Goal: Task Accomplishment & Management: Use online tool/utility

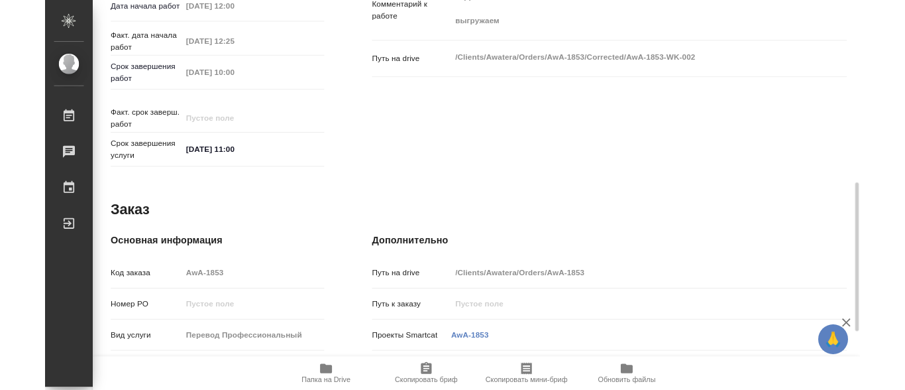
scroll to position [596, 0]
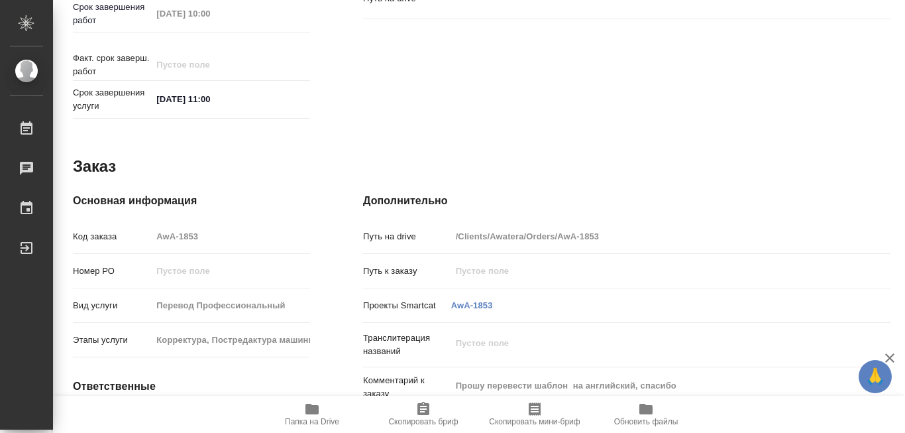
drag, startPoint x: 552, startPoint y: 226, endPoint x: 597, endPoint y: 229, distance: 45.1
click at [597, 229] on input "/Clients/Awatera/Orders/AwA-1853" at bounding box center [649, 236] width 396 height 19
click at [309, 406] on icon "button" at bounding box center [311, 408] width 13 height 11
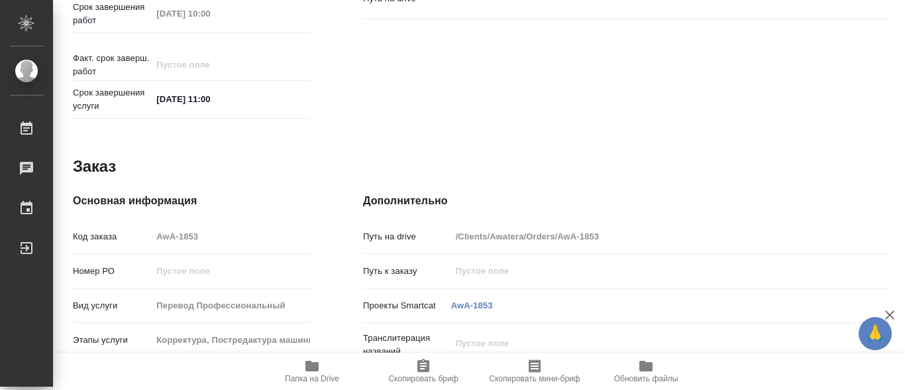
click at [307, 368] on icon "button" at bounding box center [311, 365] width 13 height 11
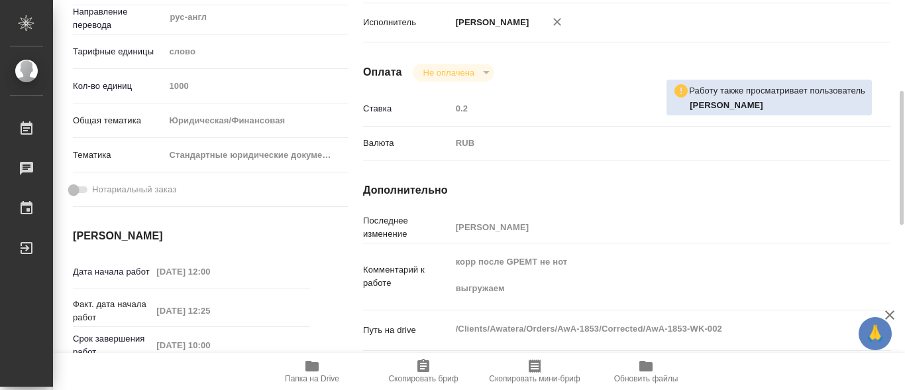
scroll to position [331, 0]
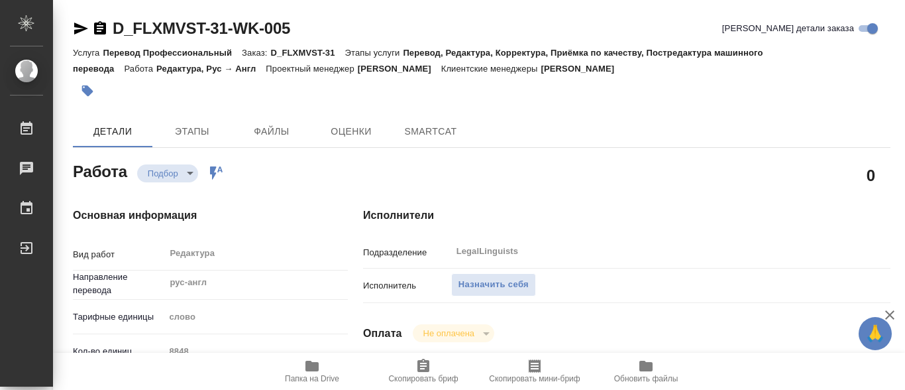
type textarea "x"
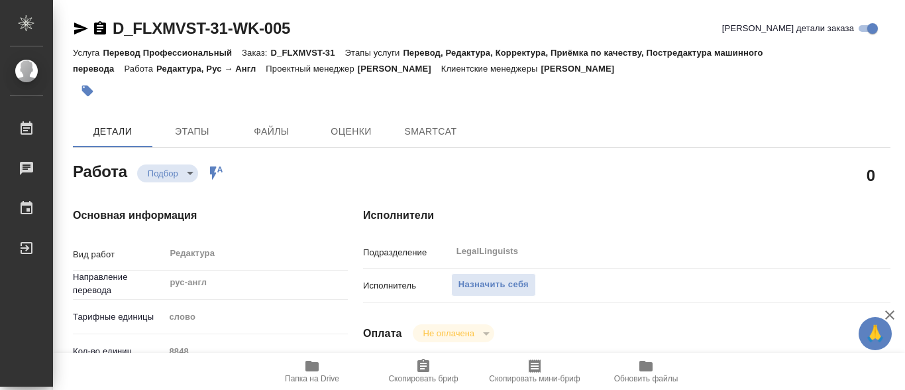
type textarea "x"
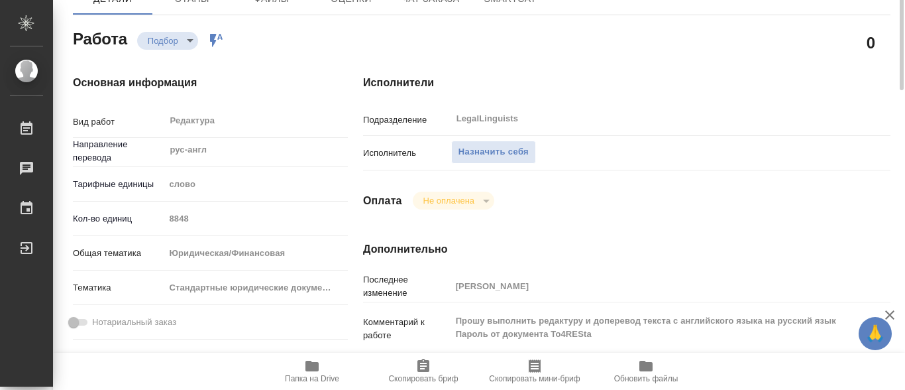
scroll to position [199, 0]
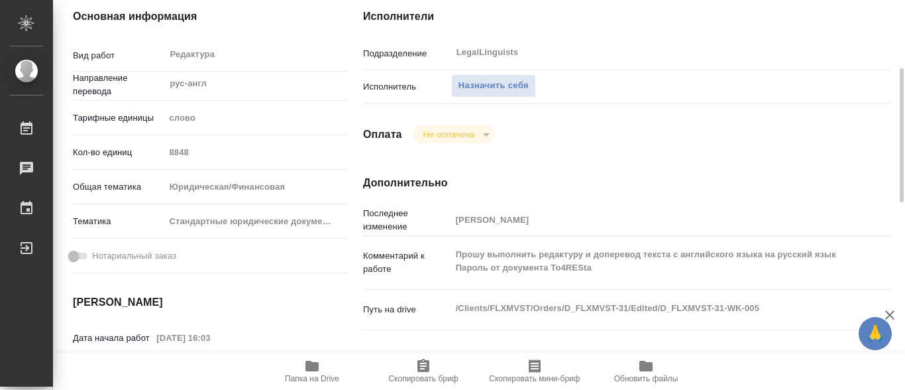
type textarea "x"
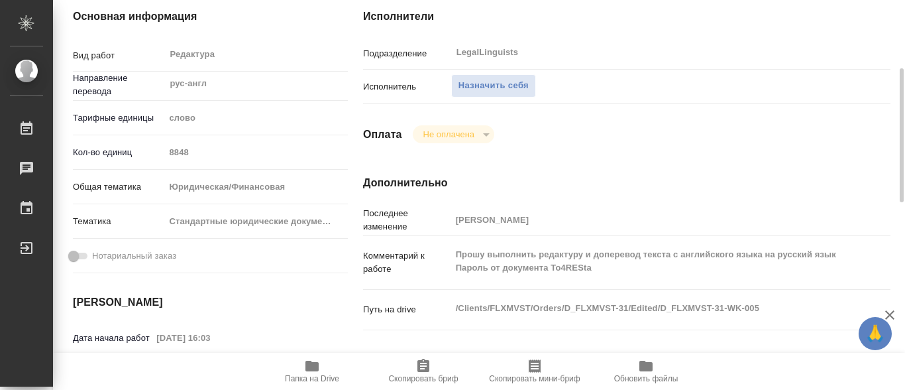
type textarea "x"
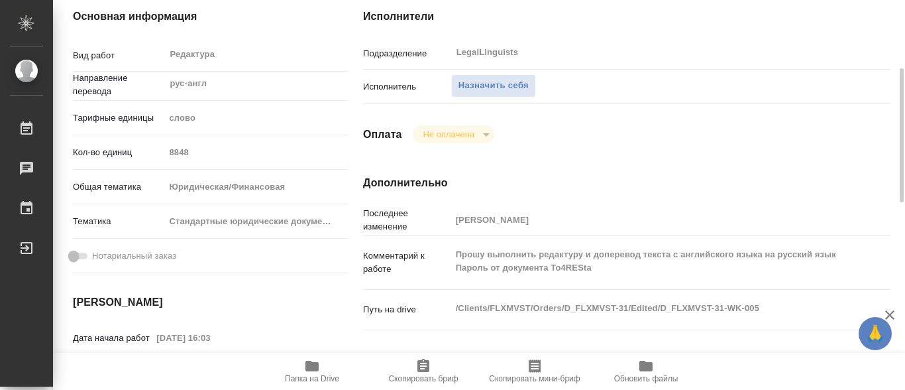
drag, startPoint x: 552, startPoint y: 276, endPoint x: 592, endPoint y: 274, distance: 39.8
click at [592, 274] on textarea "Прошу выполнить редактуру и доперевод текста с английского языка на русский язы…" at bounding box center [649, 261] width 396 height 36
click at [312, 365] on icon "button" at bounding box center [311, 365] width 13 height 11
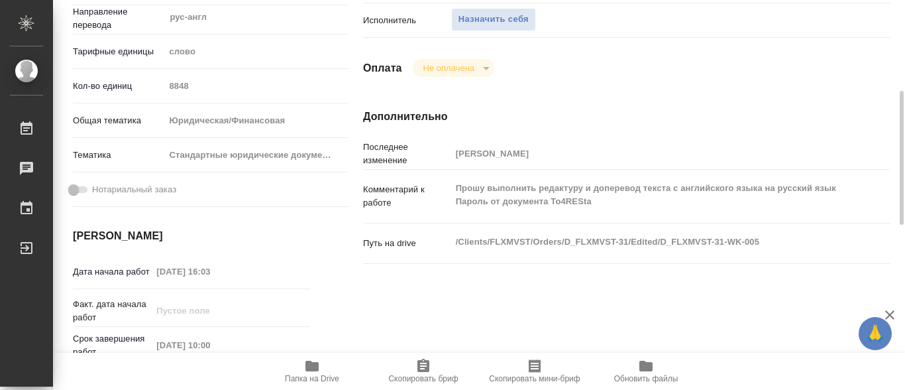
drag, startPoint x: 553, startPoint y: 209, endPoint x: 592, endPoint y: 207, distance: 39.8
click at [592, 207] on textarea "Прошу выполнить редактуру и доперевод текста с английского языка на русский язы…" at bounding box center [649, 195] width 396 height 36
click at [317, 361] on icon "button" at bounding box center [311, 365] width 13 height 11
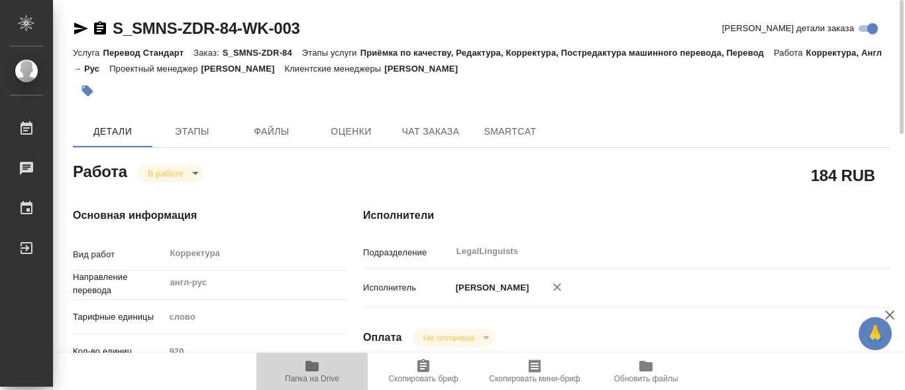
click at [311, 364] on icon "button" at bounding box center [311, 365] width 13 height 11
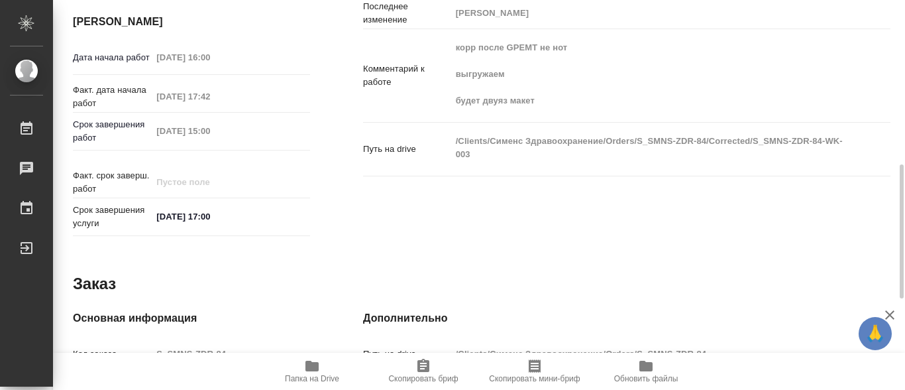
scroll to position [413, 0]
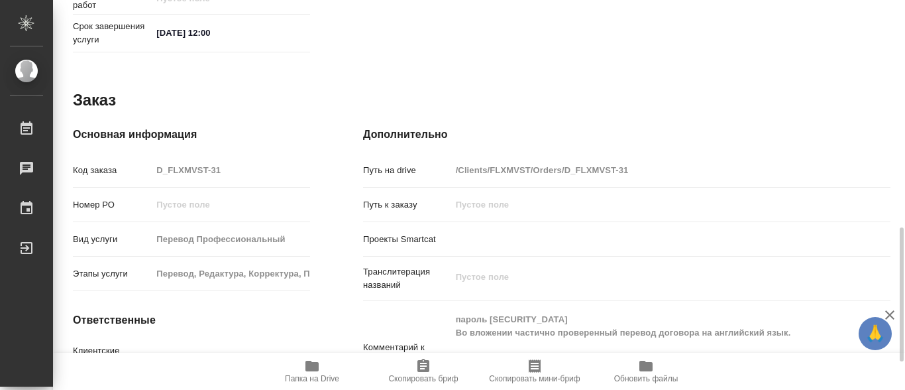
scroll to position [729, 0]
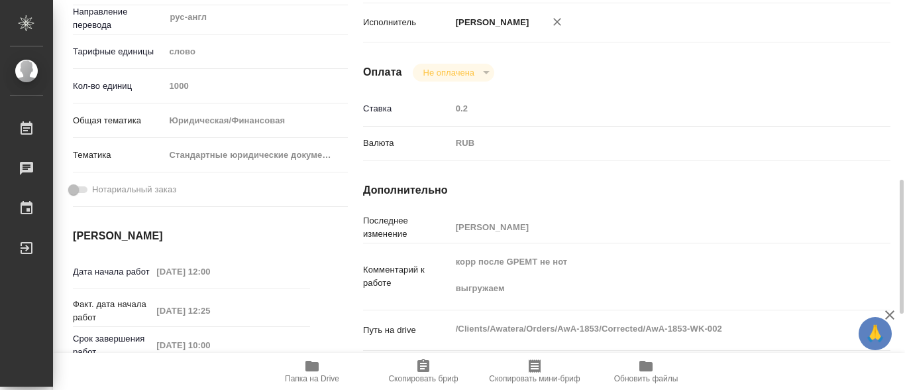
scroll to position [331, 0]
